Goal: Browse casually

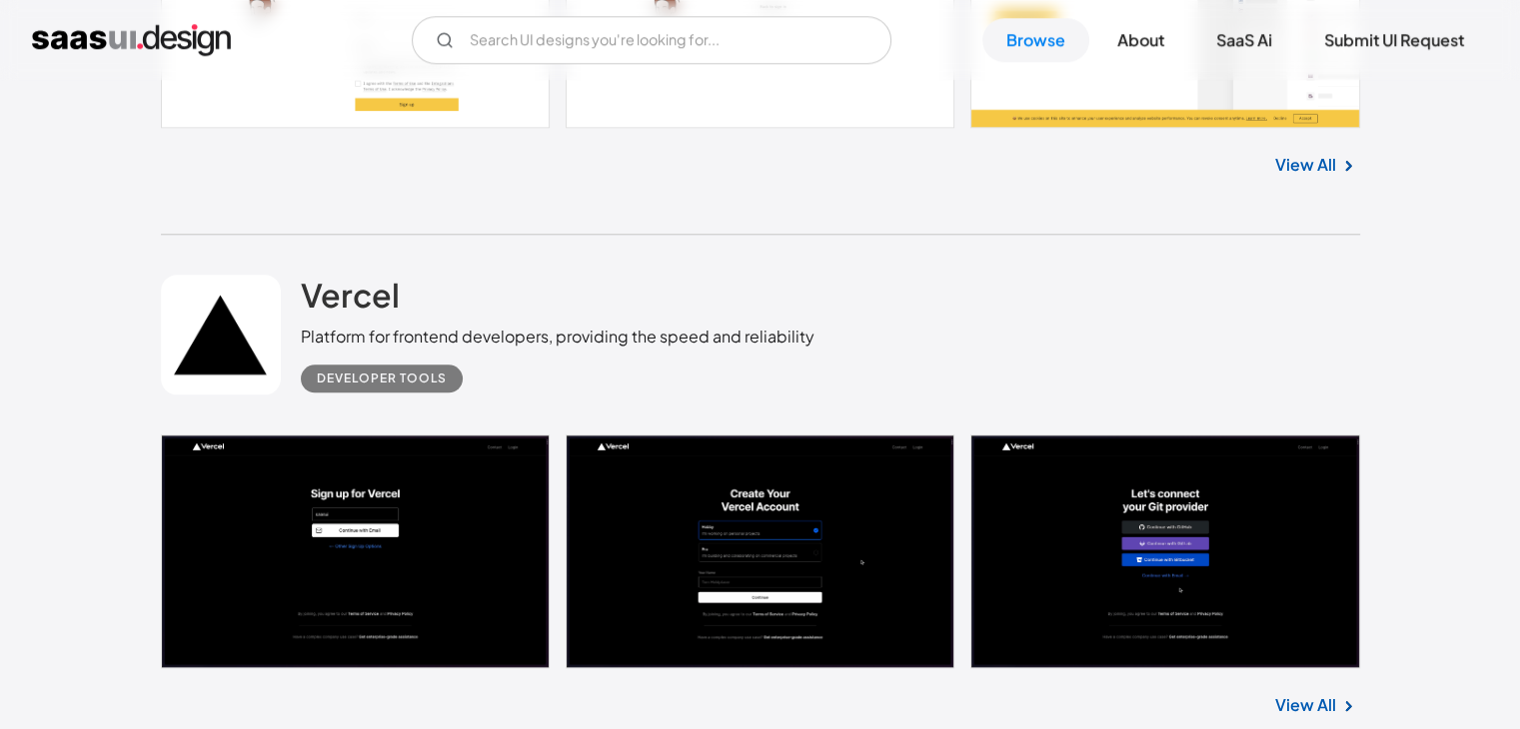
scroll to position [2144, 0]
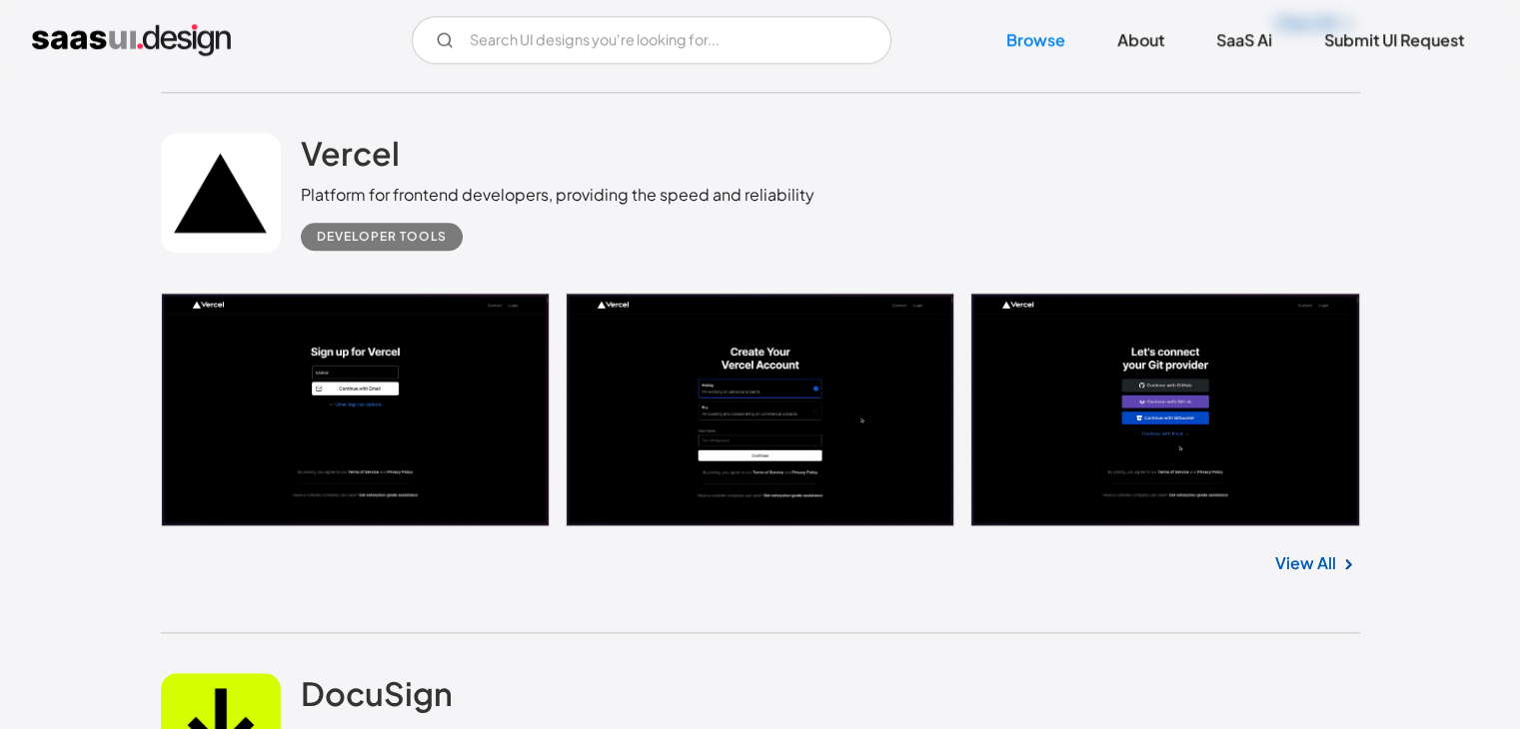
click at [416, 377] on link at bounding box center [760, 410] width 1199 height 234
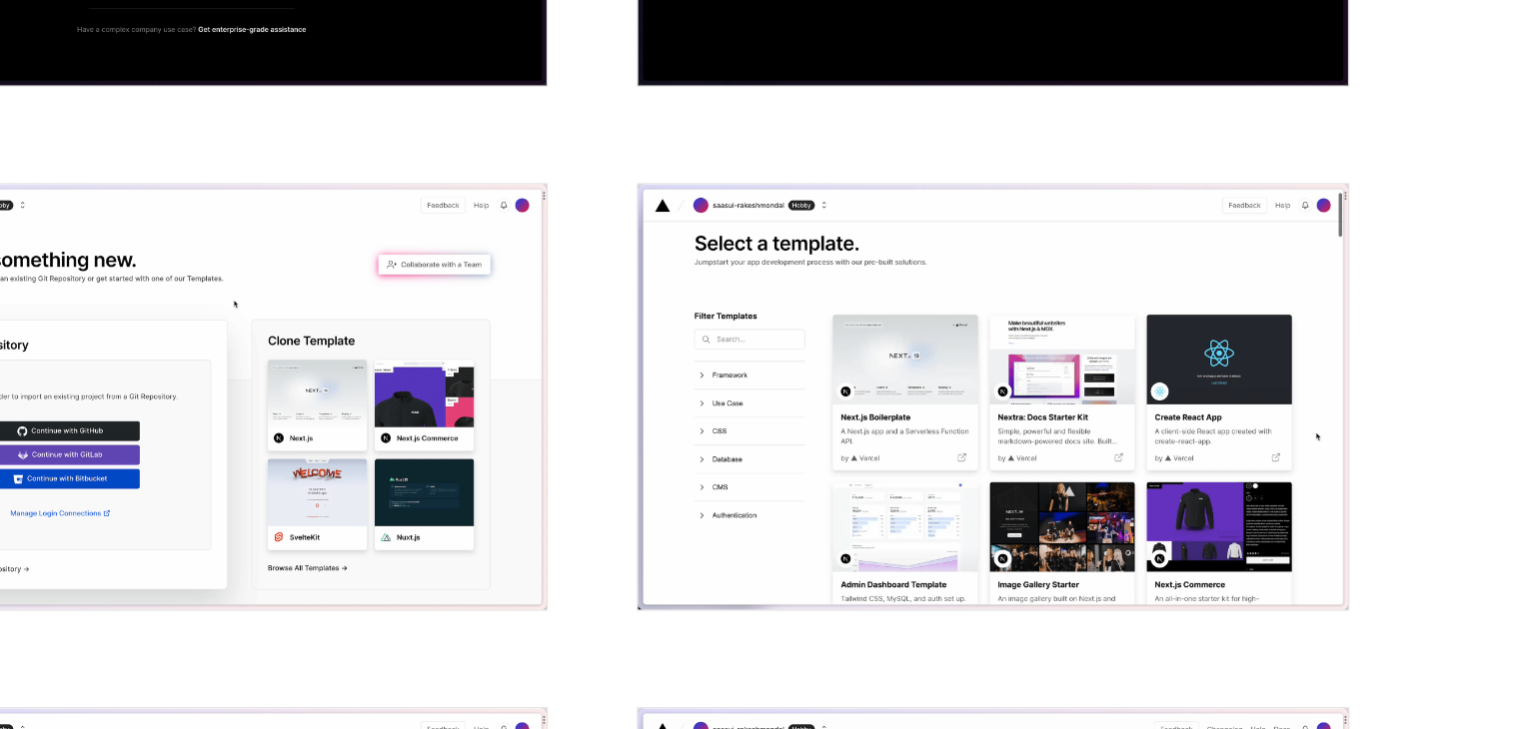
scroll to position [1041, 0]
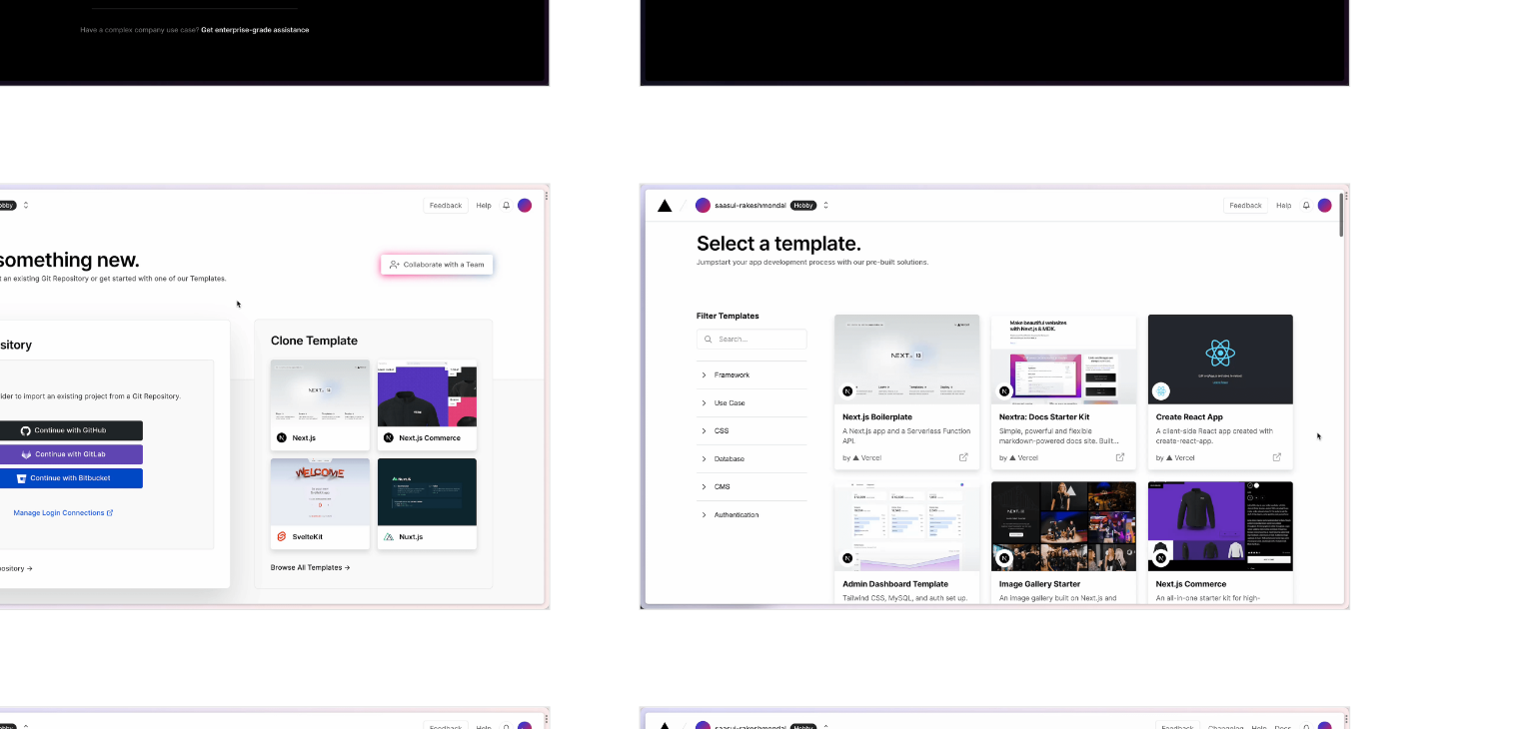
click at [718, 493] on img "open lightbox" at bounding box center [449, 445] width 574 height 344
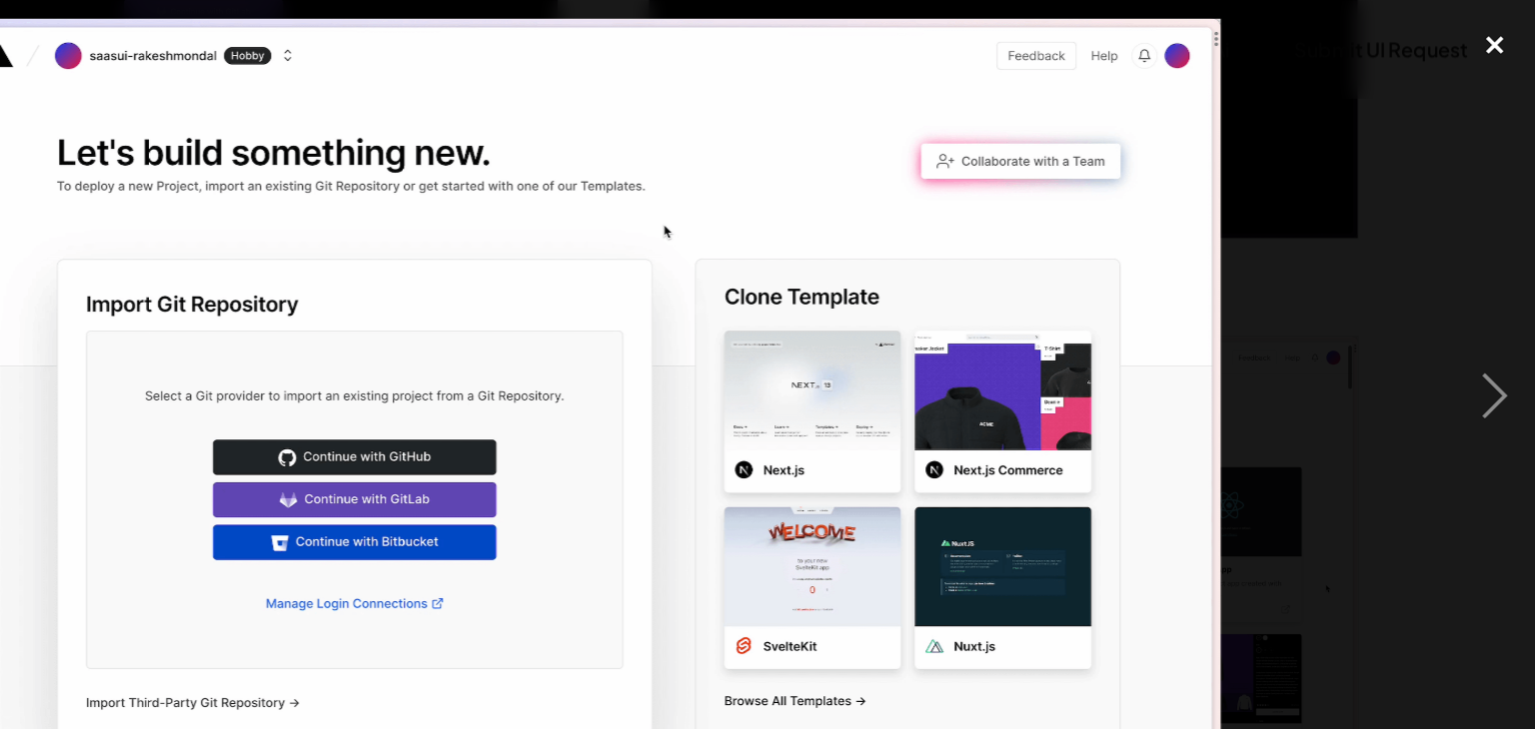
click at [1501, 35] on div "close lightbox" at bounding box center [1501, 37] width 68 height 44
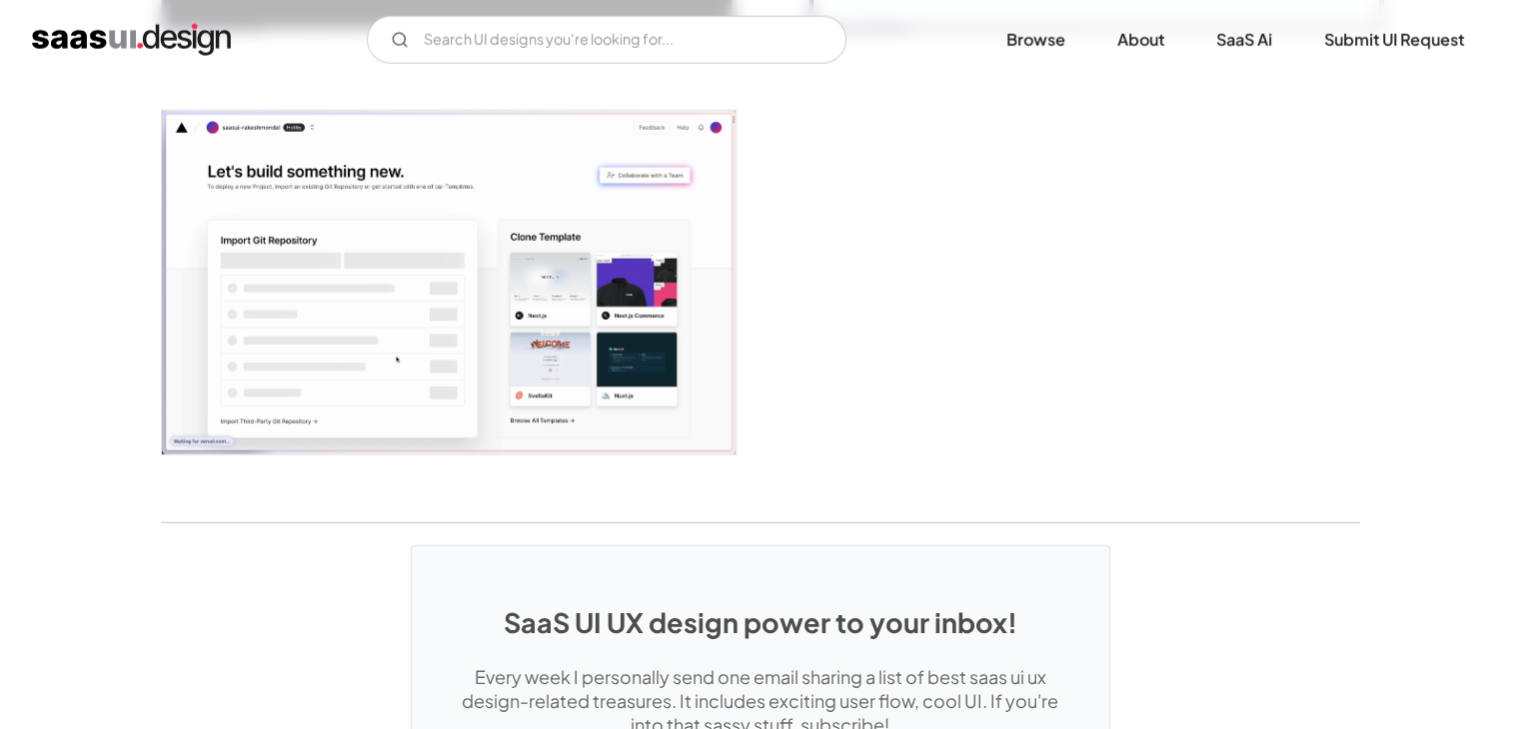
scroll to position [5012, 0]
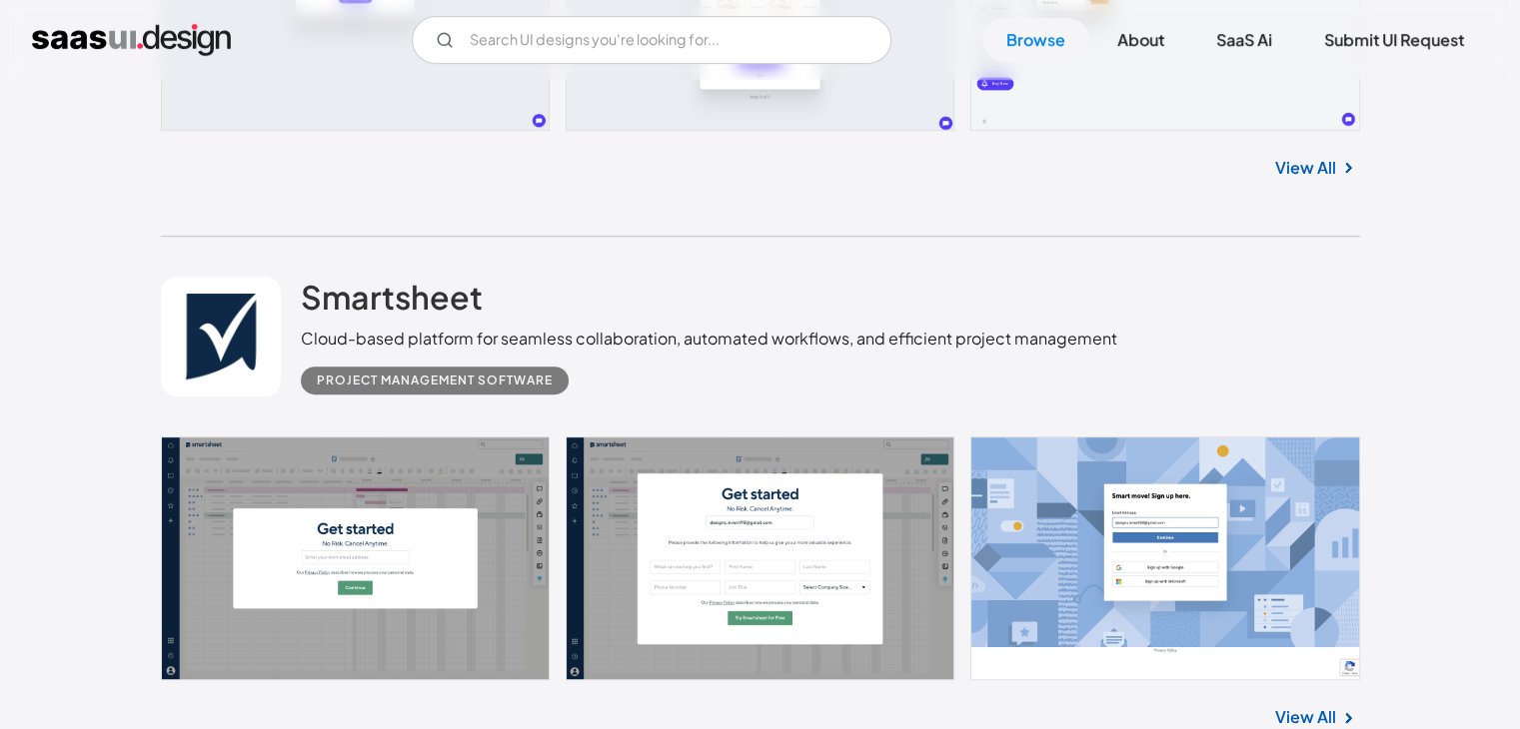
scroll to position [1013, 0]
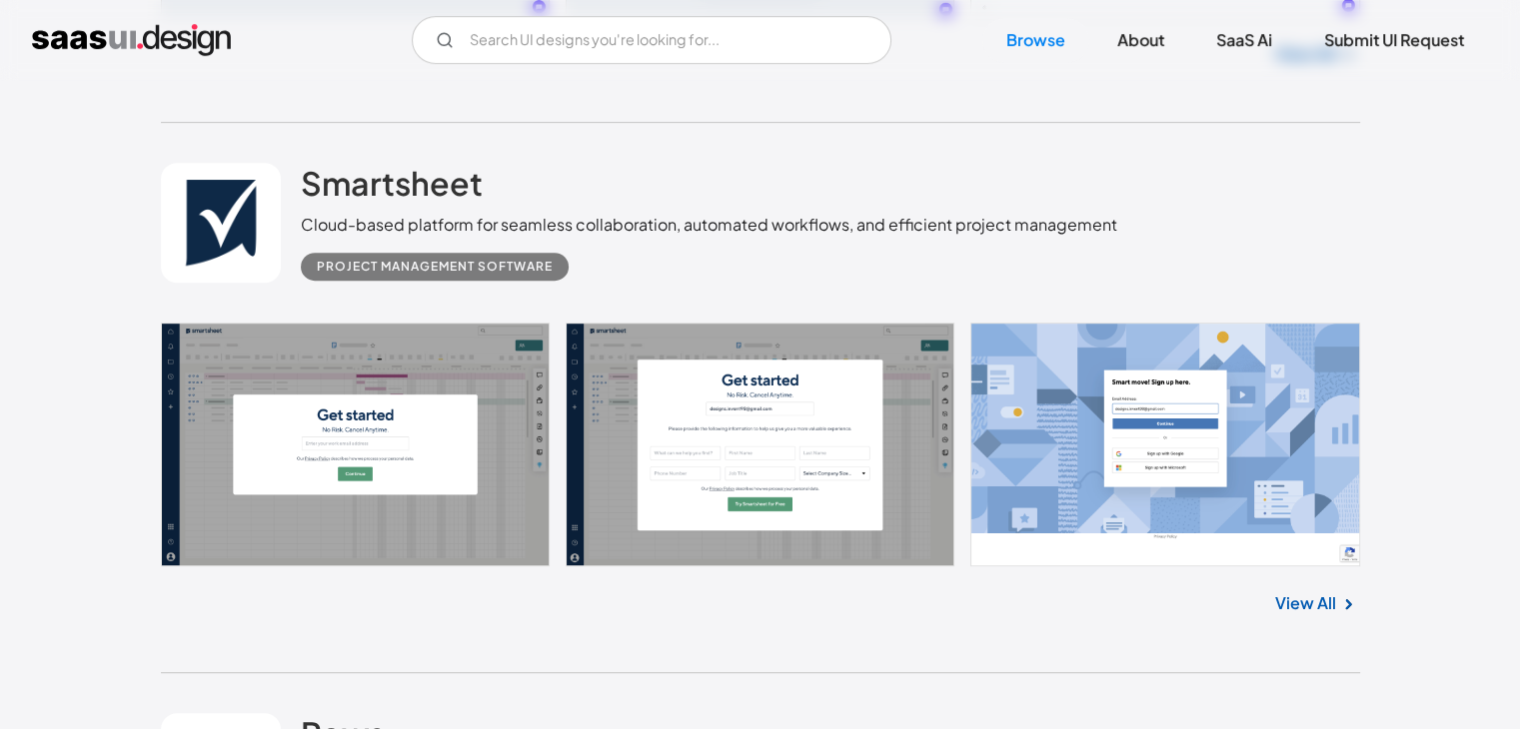
click at [355, 430] on link at bounding box center [760, 445] width 1199 height 244
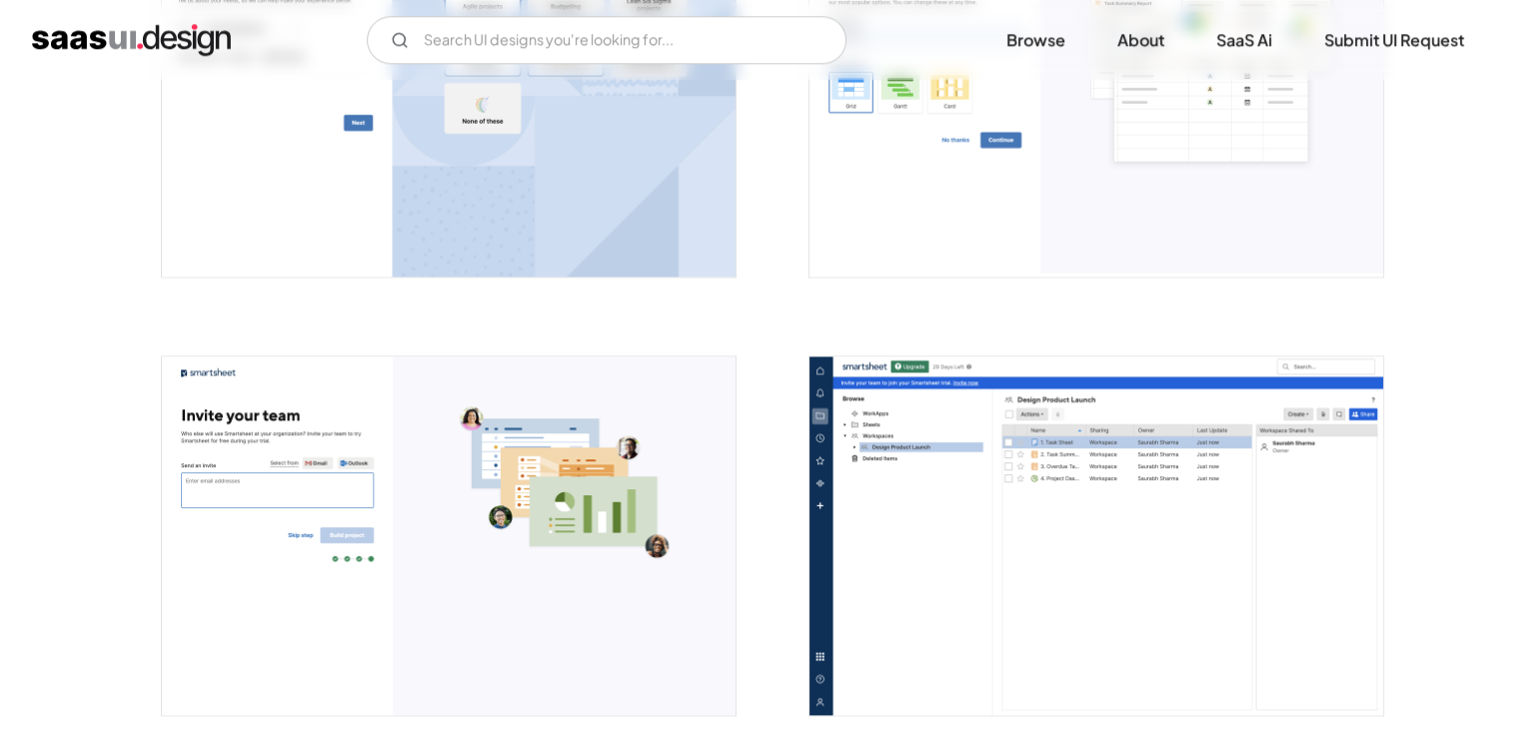
scroll to position [2332, 0]
